Goal: Task Accomplishment & Management: Use online tool/utility

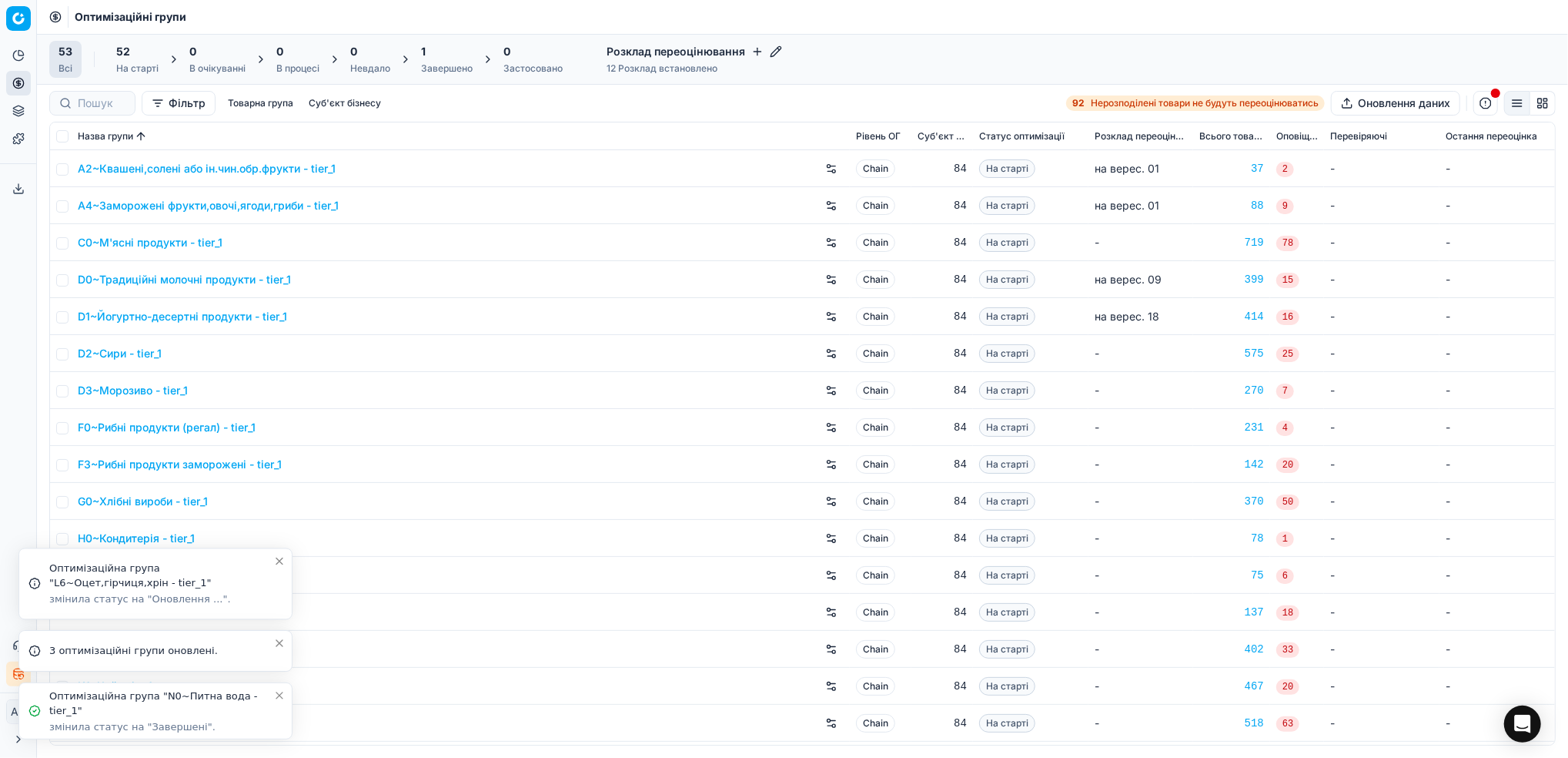
click at [281, 701] on icon "Close toast" at bounding box center [279, 695] width 13 height 13
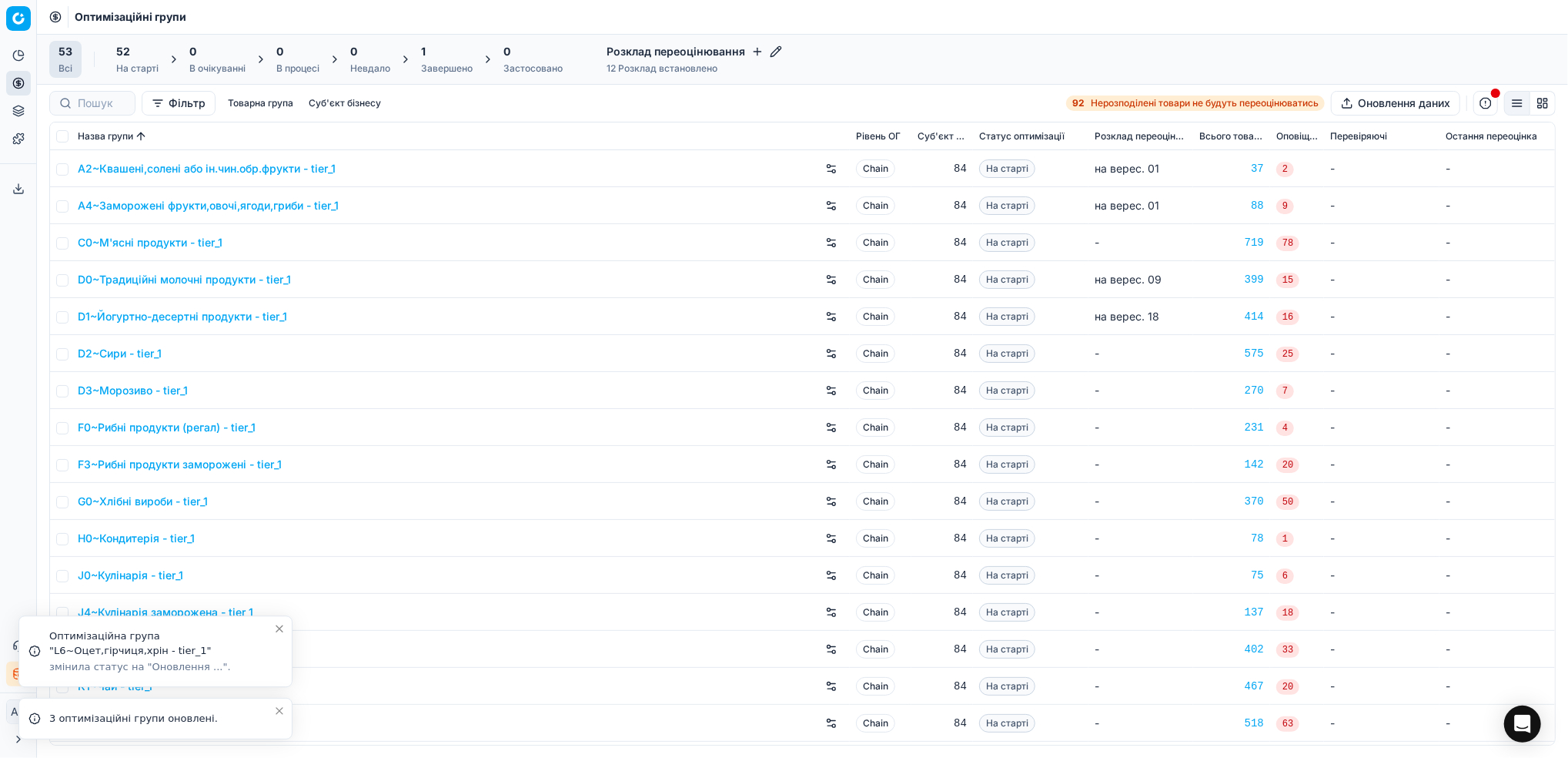
click at [281, 701] on li "3 оптимізаційні групи оновлені." at bounding box center [156, 718] width 275 height 41
click at [275, 712] on icon "Close toast" at bounding box center [279, 710] width 13 height 13
click at [279, 684] on icon "Close toast" at bounding box center [279, 681] width 13 height 13
click at [418, 78] on div "53 Всі 52 На старті 0 В очікуванні 0 В процесі 0 Невдало 1 Завершено 0 Застосов…" at bounding box center [803, 60] width 1532 height 51
click at [425, 69] on div "Завершено" at bounding box center [446, 69] width 52 height 13
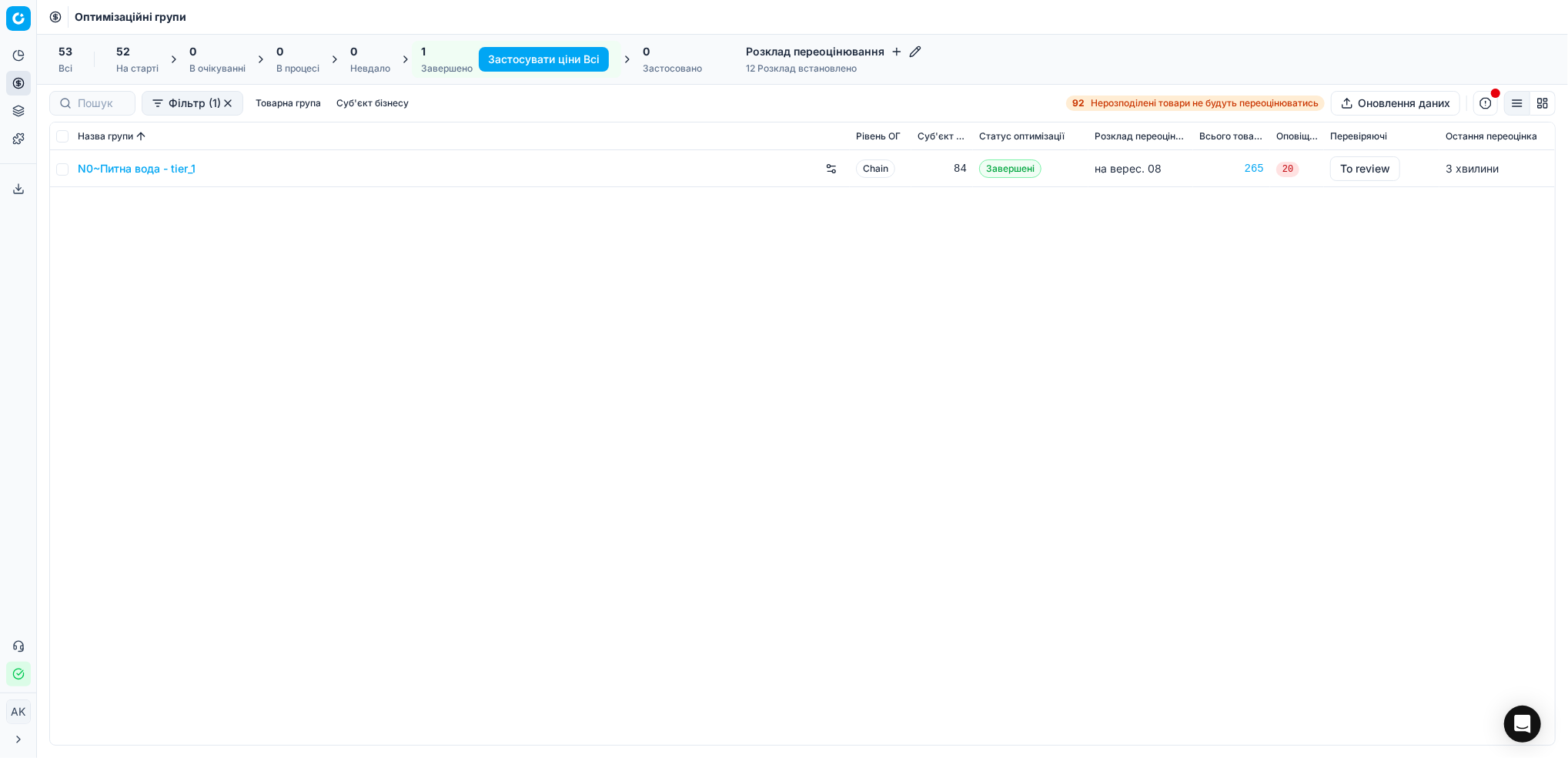
click at [60, 61] on div "53 Всі" at bounding box center [66, 59] width 14 height 30
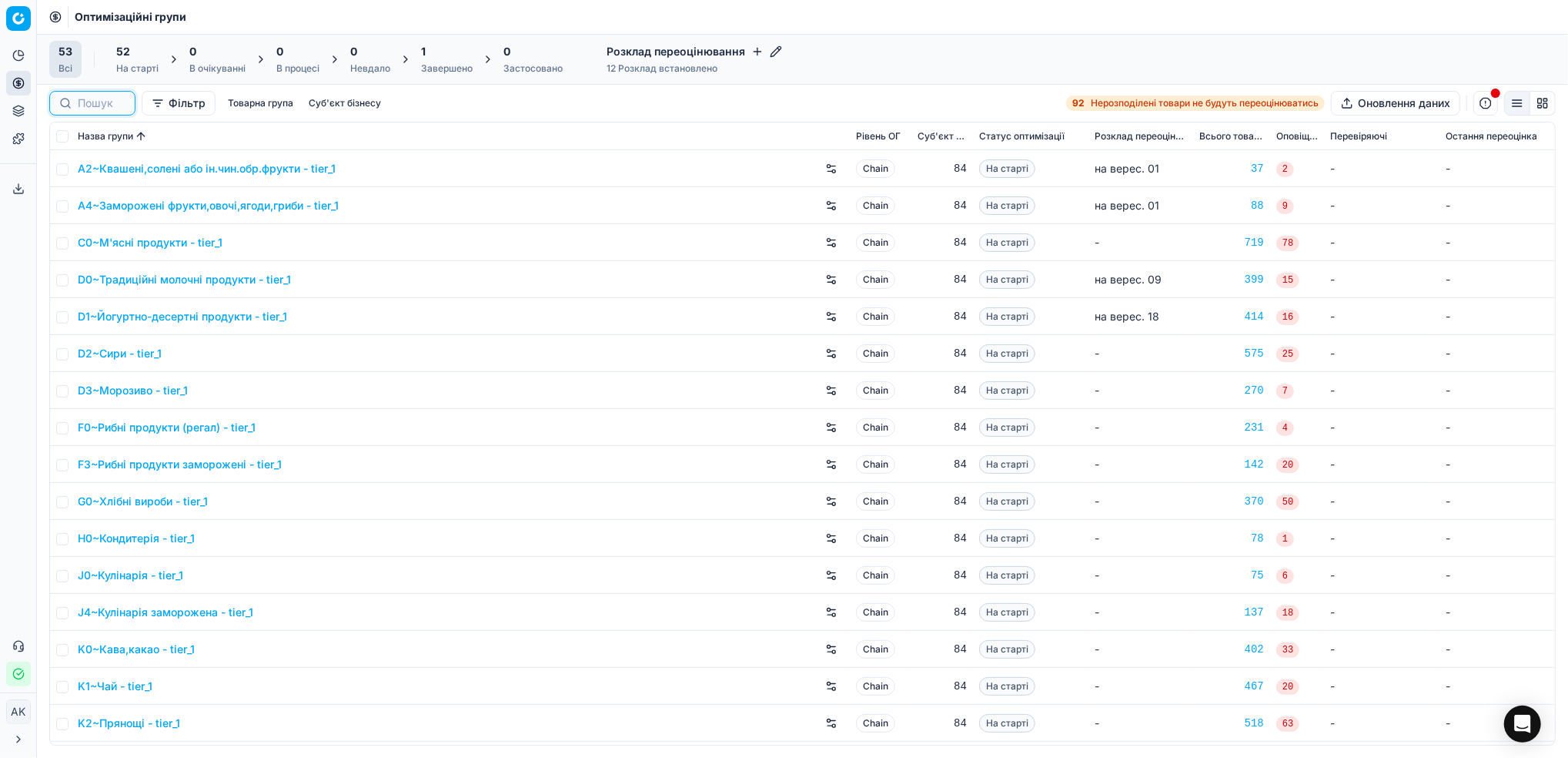
click at [90, 95] on input at bounding box center [101, 103] width 48 height 16
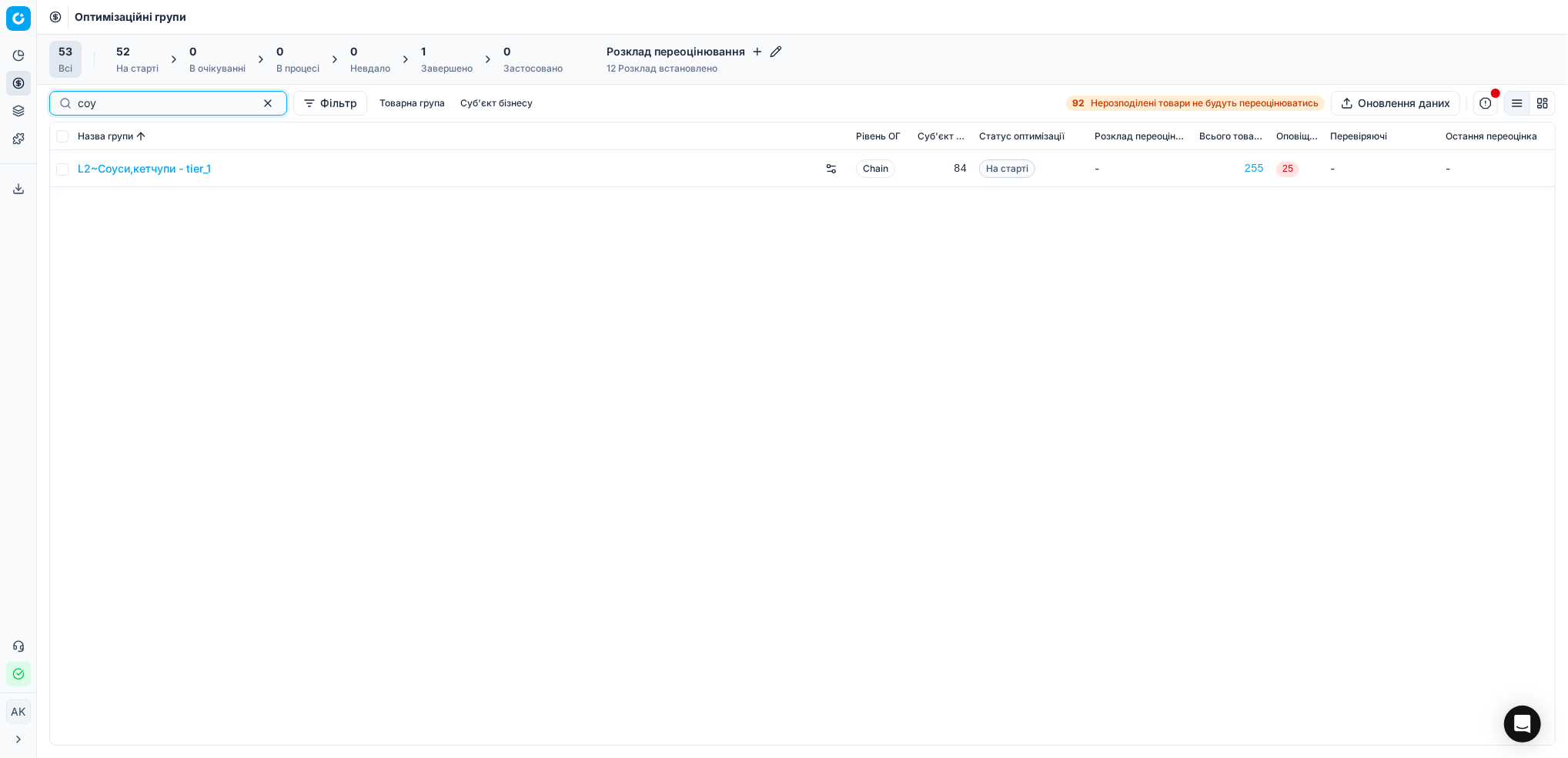
type input "соу"
click at [67, 172] on input "checkbox" at bounding box center [62, 169] width 13 height 13
checkbox input "true"
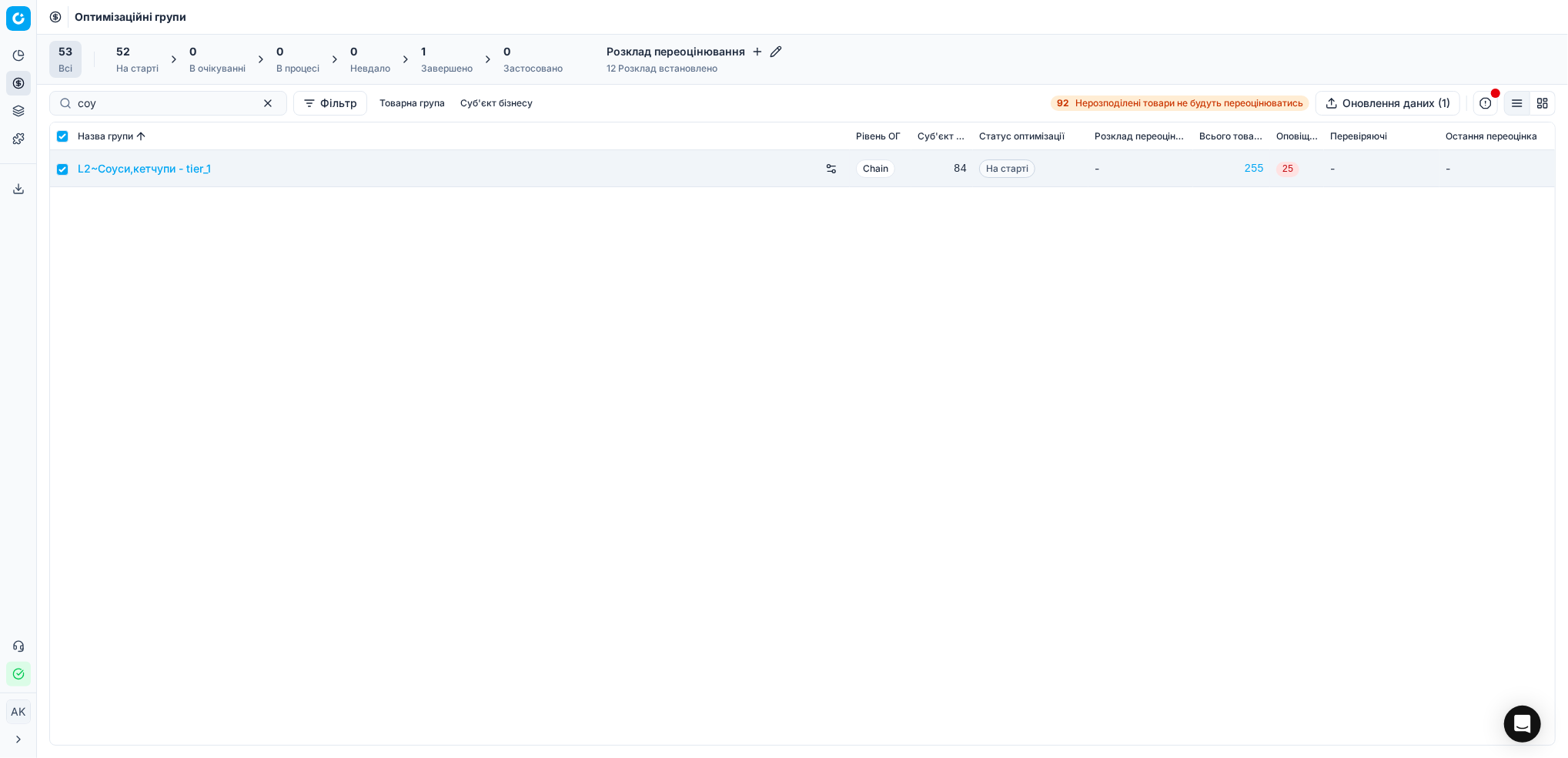
click at [131, 63] on div "На старті" at bounding box center [137, 69] width 42 height 13
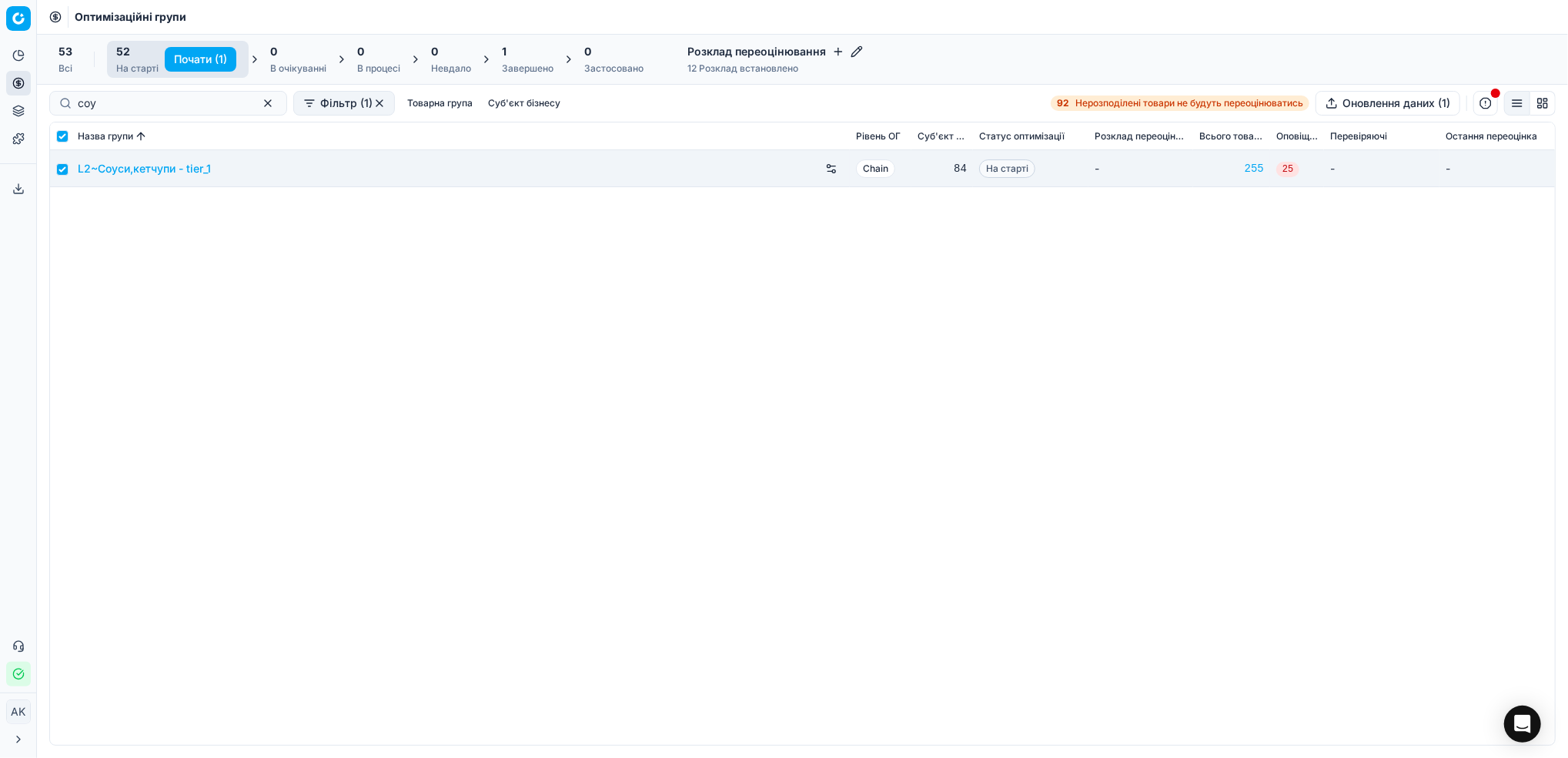
click at [181, 63] on button "Почати (1)" at bounding box center [200, 59] width 72 height 25
checkbox input "false"
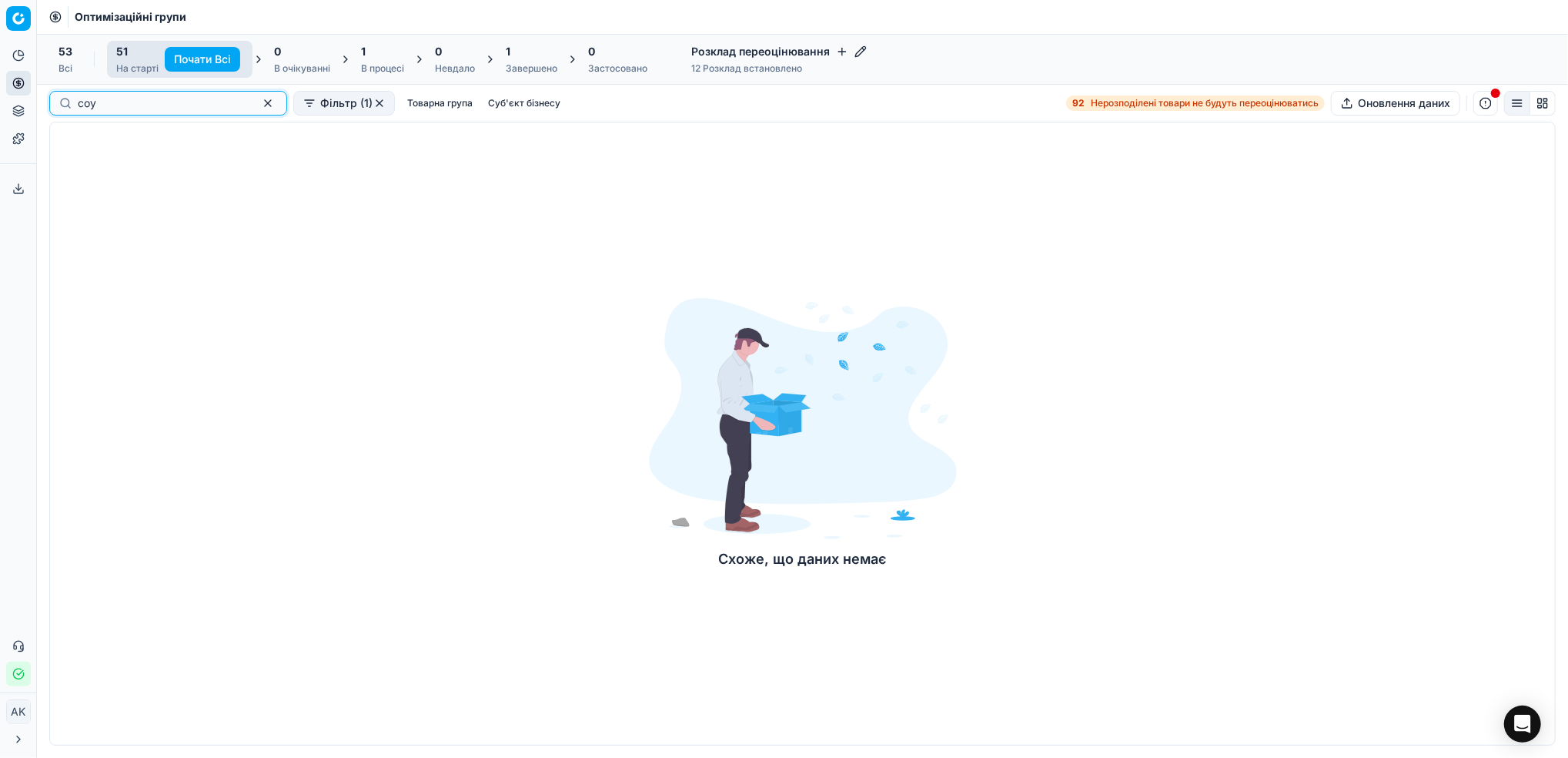
click at [259, 107] on button "button" at bounding box center [268, 103] width 19 height 19
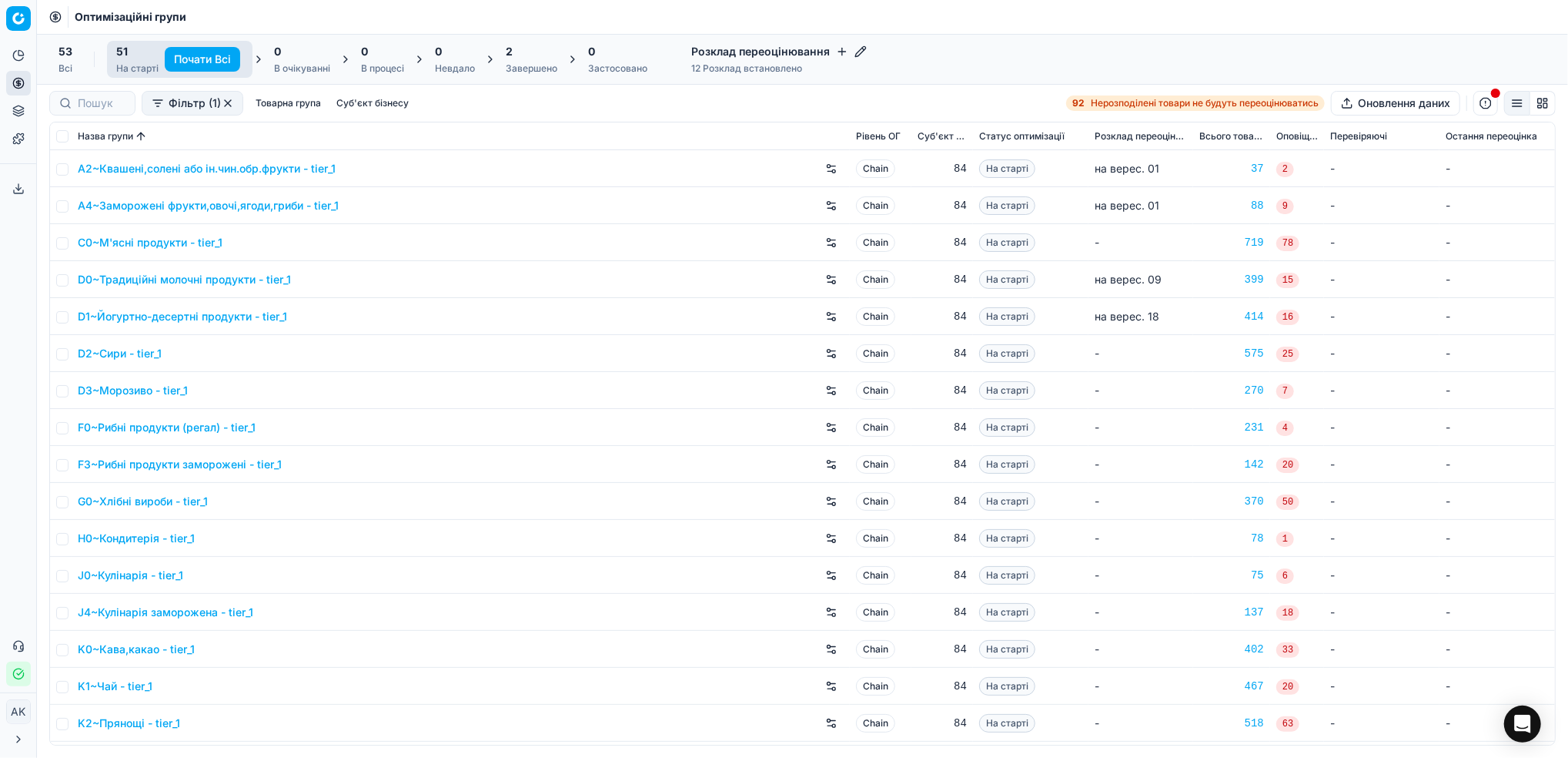
click at [519, 66] on div "Завершено" at bounding box center [531, 69] width 52 height 13
